Goal: Information Seeking & Learning: Learn about a topic

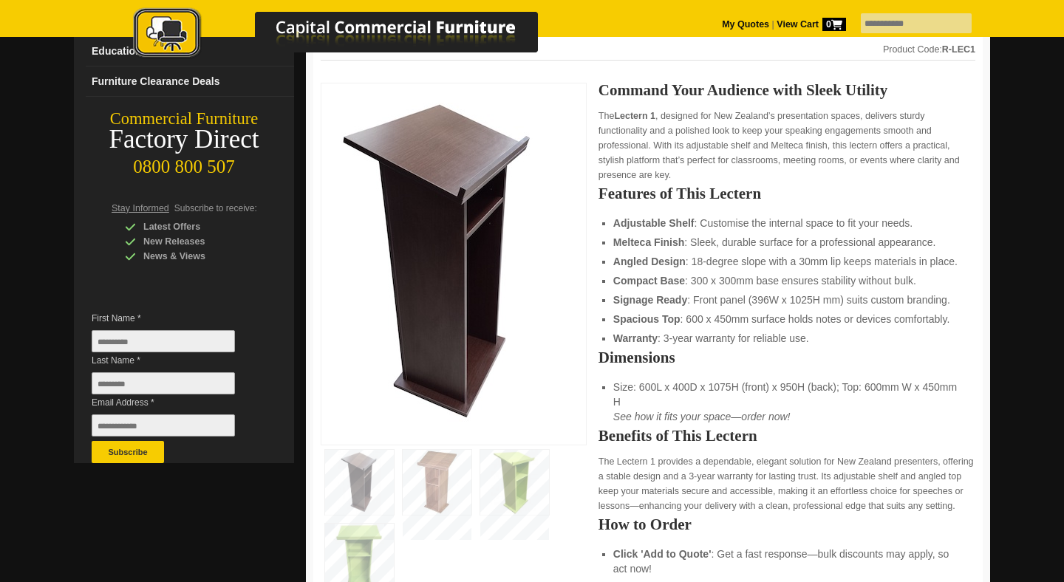
scroll to position [199, 0]
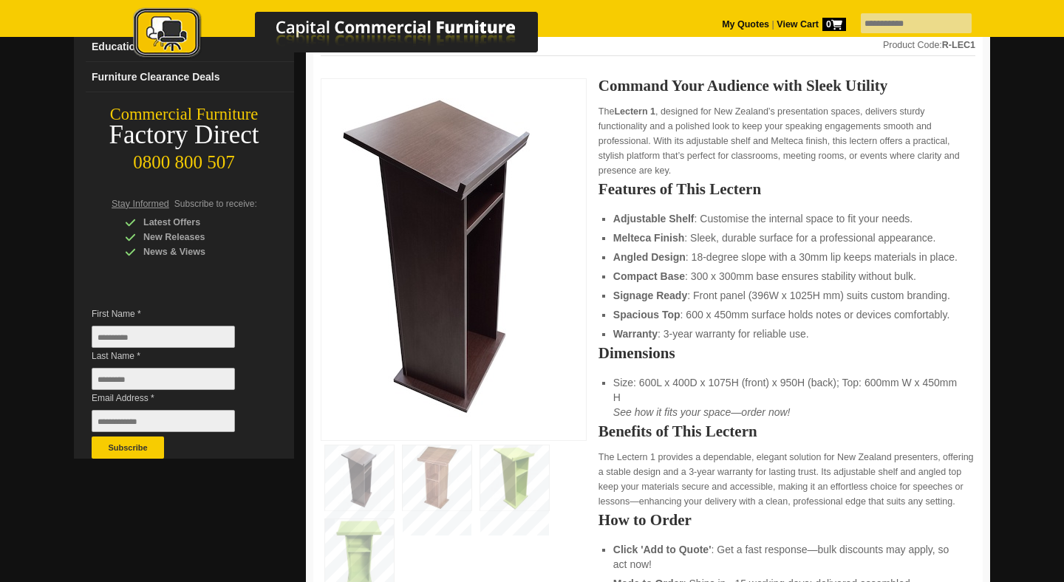
click at [451, 318] on img at bounding box center [440, 257] width 222 height 342
click at [432, 458] on img at bounding box center [437, 477] width 69 height 65
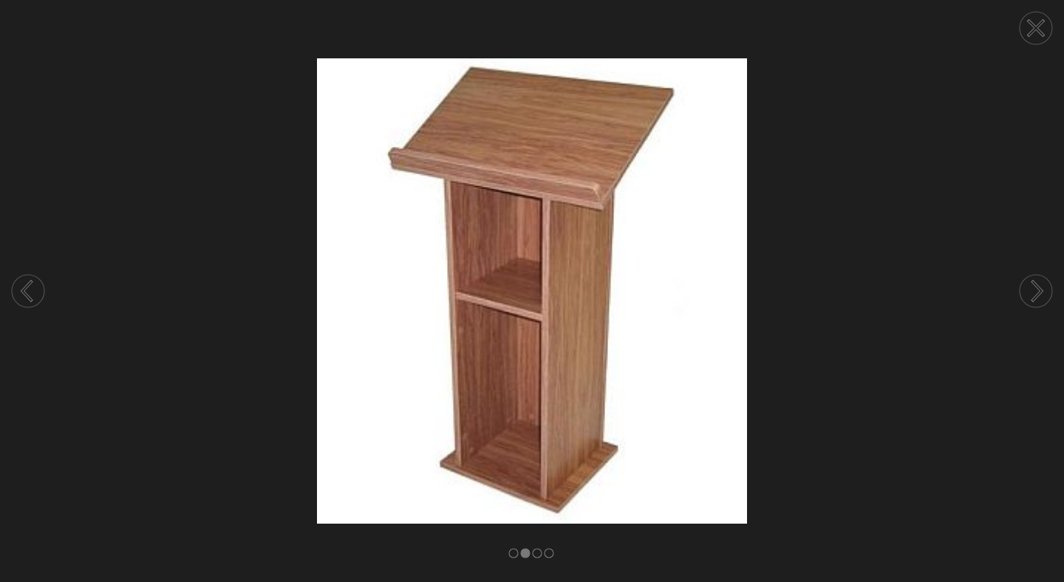
click at [1034, 22] on circle at bounding box center [1035, 28] width 32 height 32
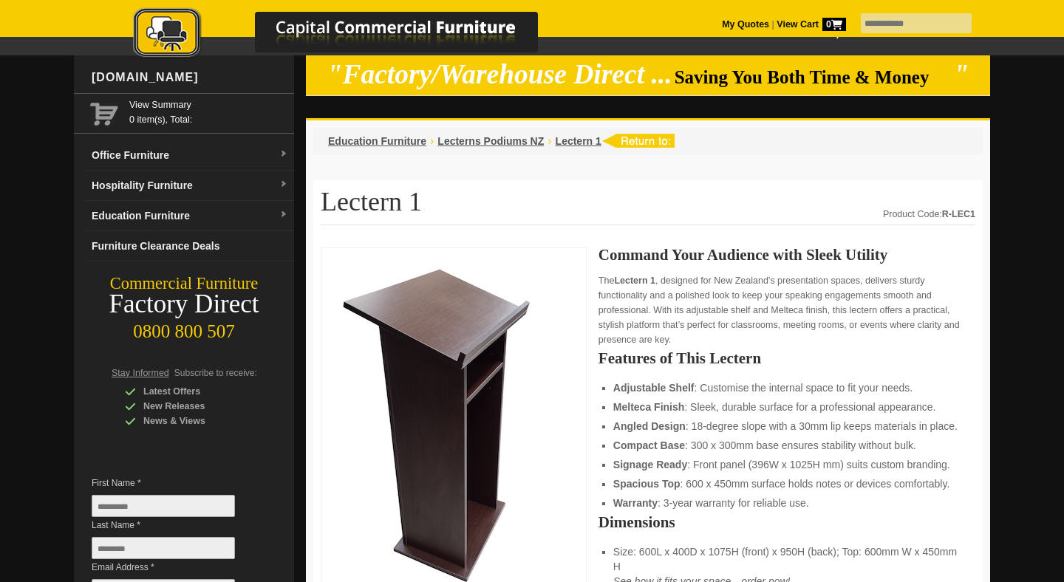
scroll to position [0, 0]
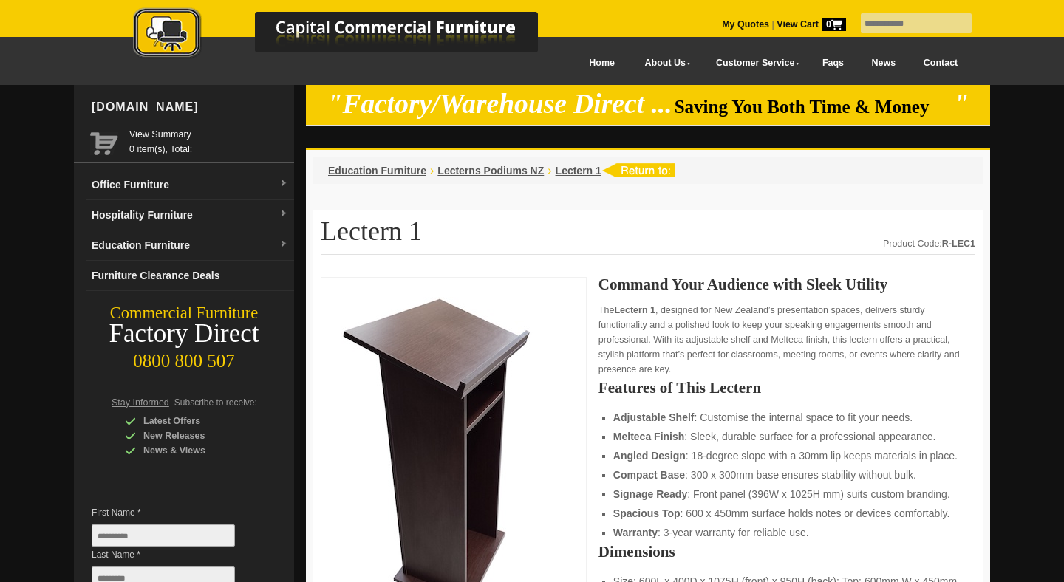
scroll to position [194, 0]
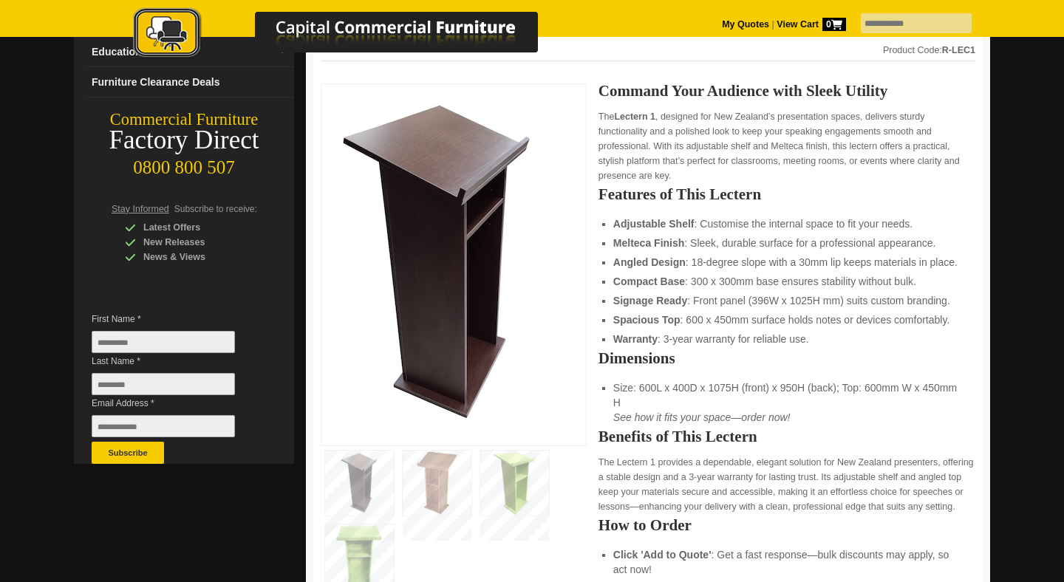
click at [353, 470] on img at bounding box center [359, 483] width 69 height 65
